Goal: Information Seeking & Learning: Check status

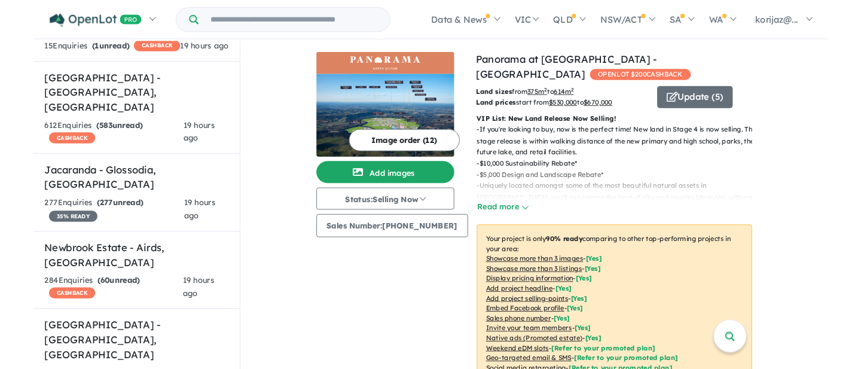
scroll to position [1385, 0]
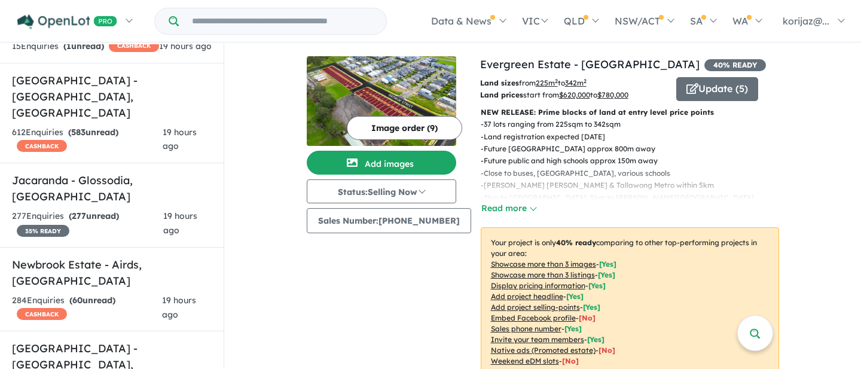
click at [660, 139] on p "- Land registration expected [DATE]" at bounding box center [635, 137] width 308 height 12
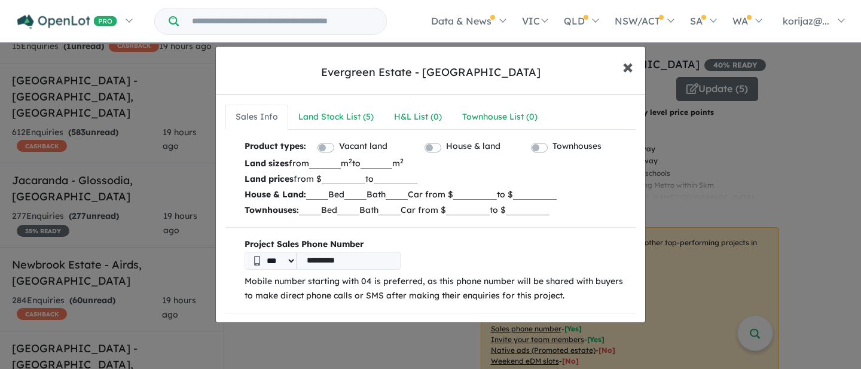
click at [620, 68] on button "× Close" at bounding box center [628, 66] width 35 height 32
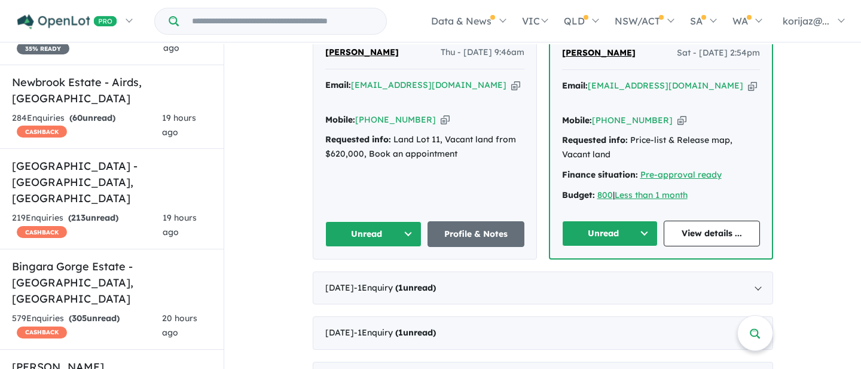
scroll to position [493, 0]
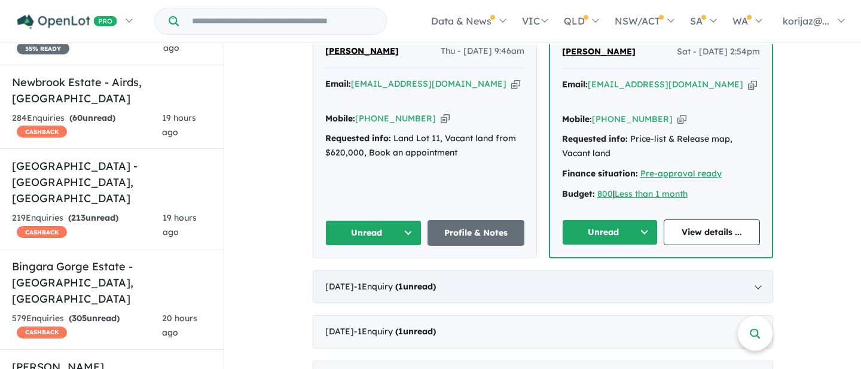
click at [427, 270] on div "[DATE] - 1 Enquir y ( 1 unread)" at bounding box center [543, 286] width 461 height 33
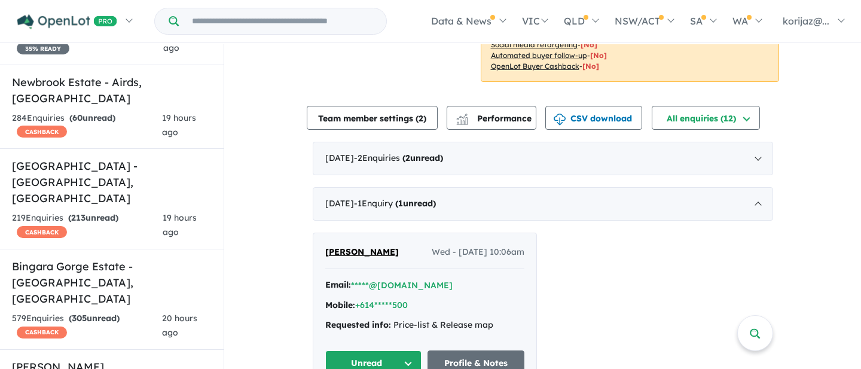
scroll to position [297, 0]
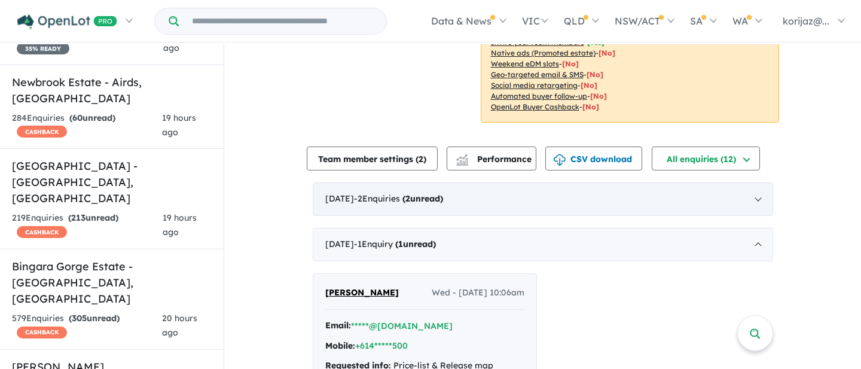
click at [429, 199] on span "( 2 unread)" at bounding box center [421, 198] width 43 height 11
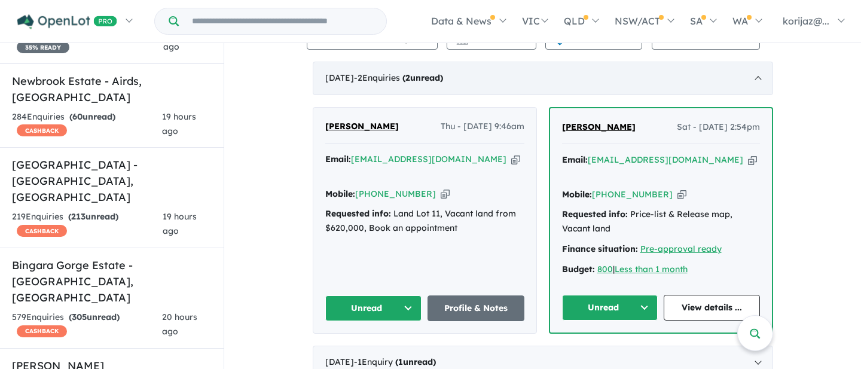
scroll to position [417, 0]
click at [692, 296] on link "View details ..." at bounding box center [712, 307] width 96 height 26
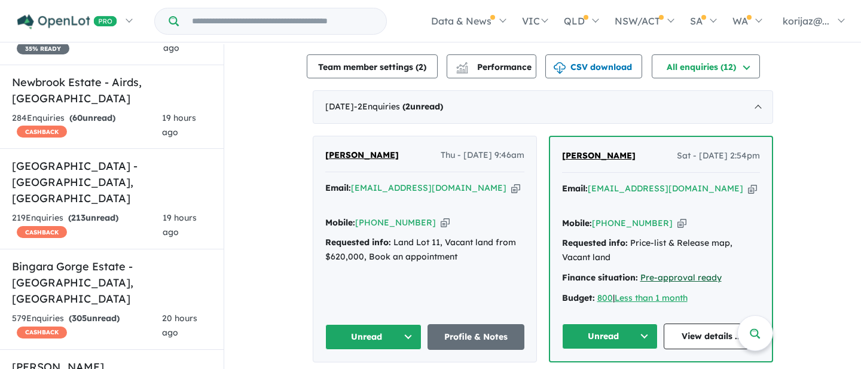
scroll to position [375, 0]
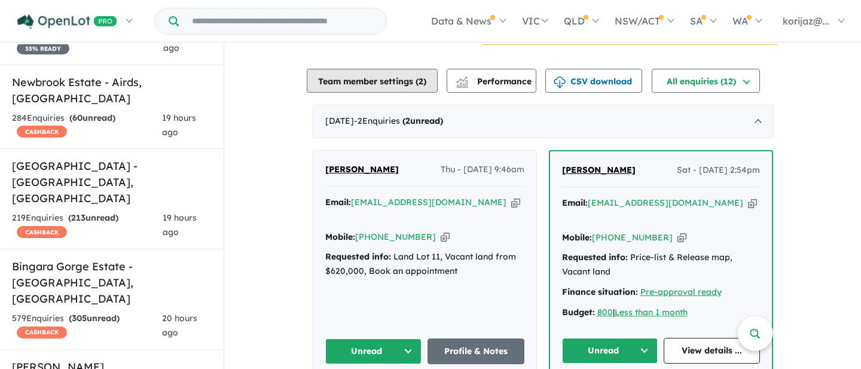
click at [398, 87] on button "Team member settings ( 2 )" at bounding box center [372, 81] width 131 height 24
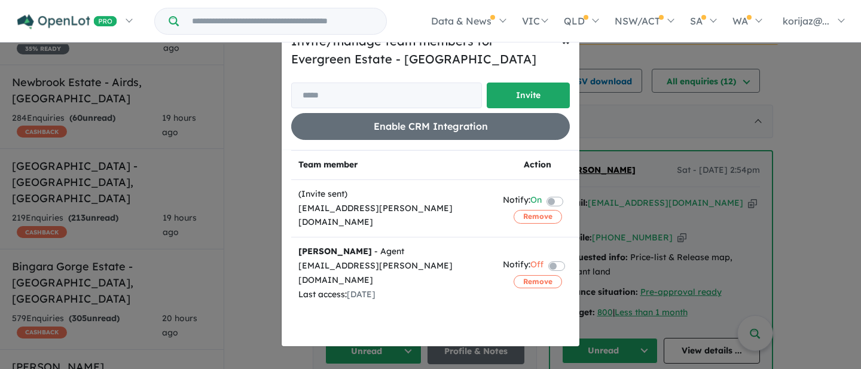
click at [565, 42] on div "Homepage My Dashboard (40) Buyer Demand Index Suburb/Council Report Sales Train…" at bounding box center [430, 21] width 861 height 42
click at [566, 44] on span "×" at bounding box center [566, 40] width 8 height 18
